Goal: Check status: Verify the current state of an ongoing process or item

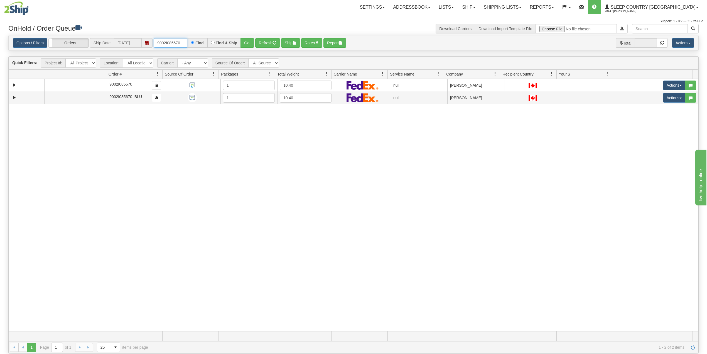
click at [174, 43] on input "9002I085670" at bounding box center [170, 42] width 33 height 9
paste input "24730"
type input "9002I024730"
click at [247, 43] on button "Go!" at bounding box center [248, 42] width 14 height 9
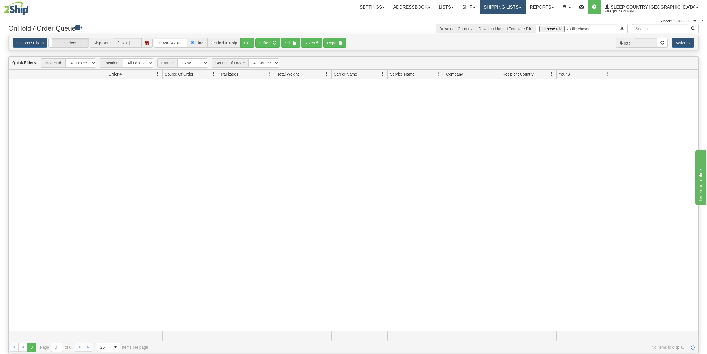
click at [526, 6] on link "Shipping lists" at bounding box center [503, 7] width 46 height 14
click at [518, 27] on span "Search Shipment History" at bounding box center [498, 26] width 43 height 4
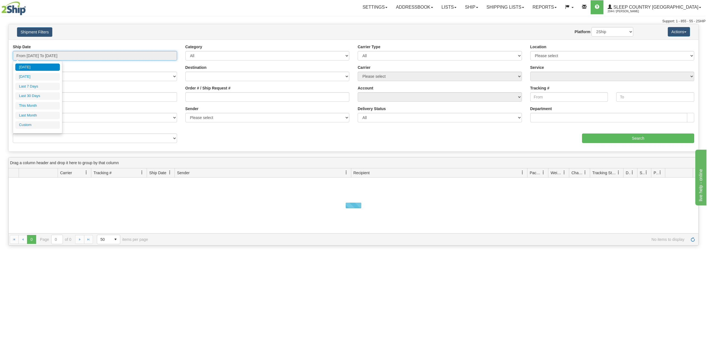
click at [57, 55] on input "From 09/15/2025 To 09/16/2025" at bounding box center [95, 55] width 164 height 9
click at [36, 96] on li "Last 30 Days" at bounding box center [37, 96] width 45 height 8
type input "From 08/18/2025 To 09/16/2025"
click at [36, 98] on input "Reference / PO" at bounding box center [95, 96] width 164 height 9
paste input "9002I024730"
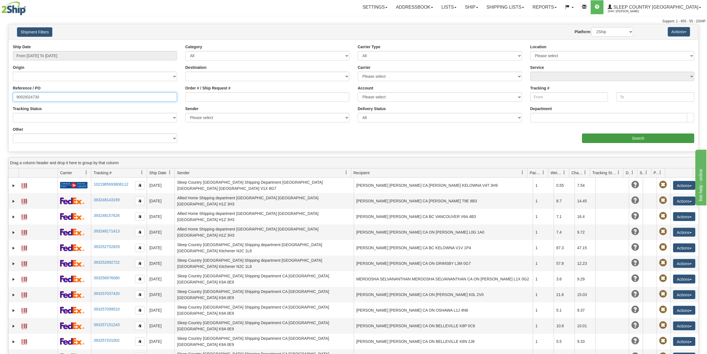
type input "9002I024730"
click at [632, 137] on input "Search" at bounding box center [638, 137] width 112 height 9
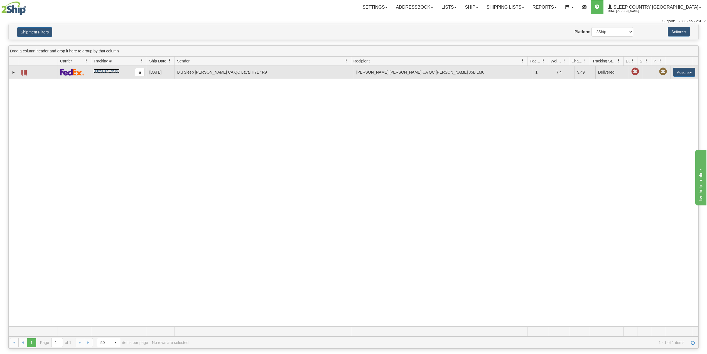
click at [107, 72] on link "392901419960" at bounding box center [107, 71] width 26 height 4
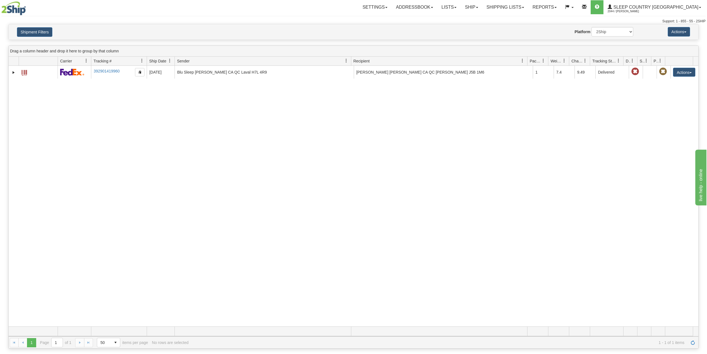
click at [144, 93] on div "31551043 2044 392901419960 09/05/2025 09/05/2025 12:23:27 PM Blu Sleep Dina CA …" at bounding box center [354, 196] width 690 height 260
click at [30, 26] on div "Shipment Filters Website Agent Nothing selected Client User Platform 2Ship Impo…" at bounding box center [354, 31] width 690 height 15
click at [31, 30] on button "Shipment Filters" at bounding box center [34, 31] width 35 height 9
